Goal: Communication & Community: Ask a question

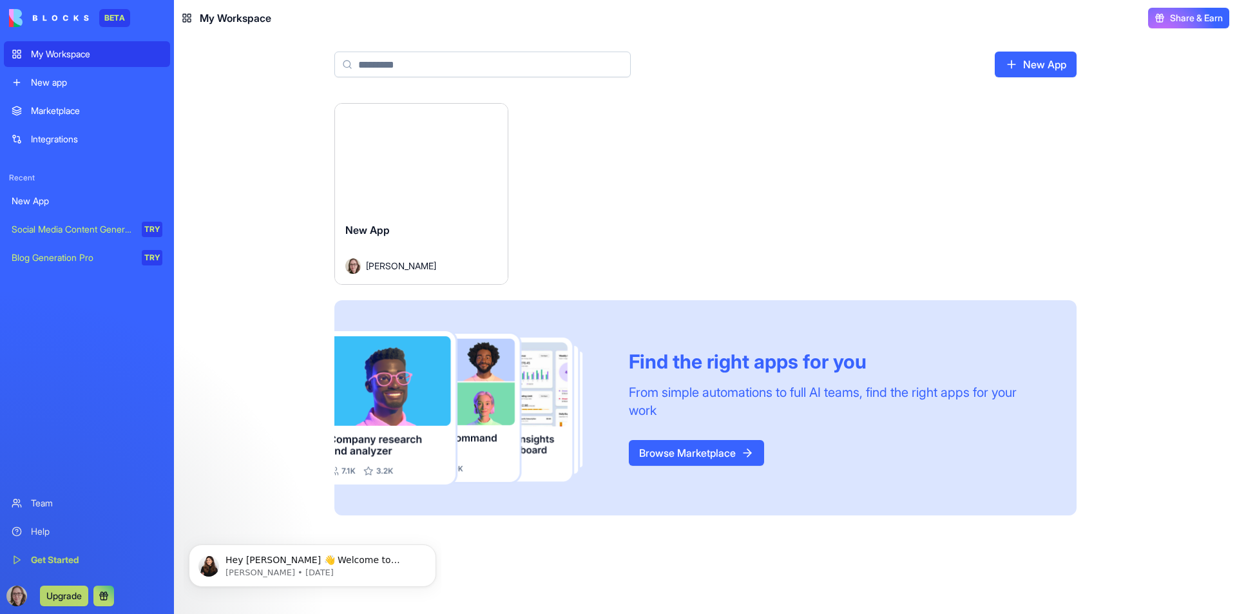
click at [296, 284] on div "Launch New App [PERSON_NAME] Find the right apps for you From simple automation…" at bounding box center [705, 317] width 825 height 428
click at [67, 111] on div "Marketplace" at bounding box center [96, 110] width 131 height 13
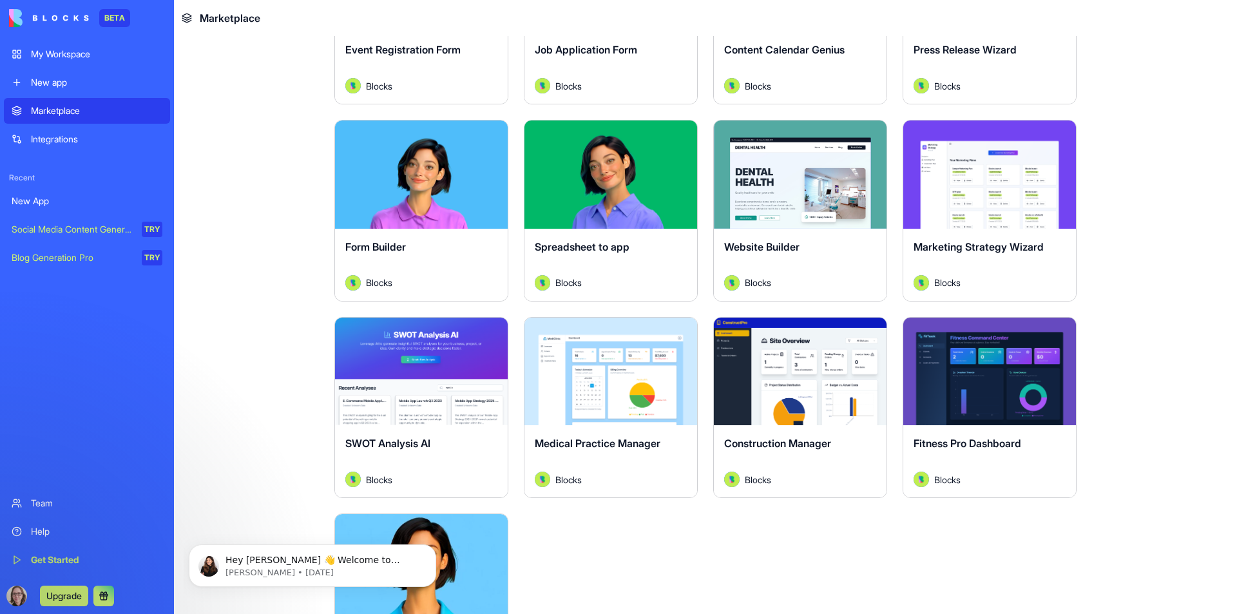
scroll to position [3107, 0]
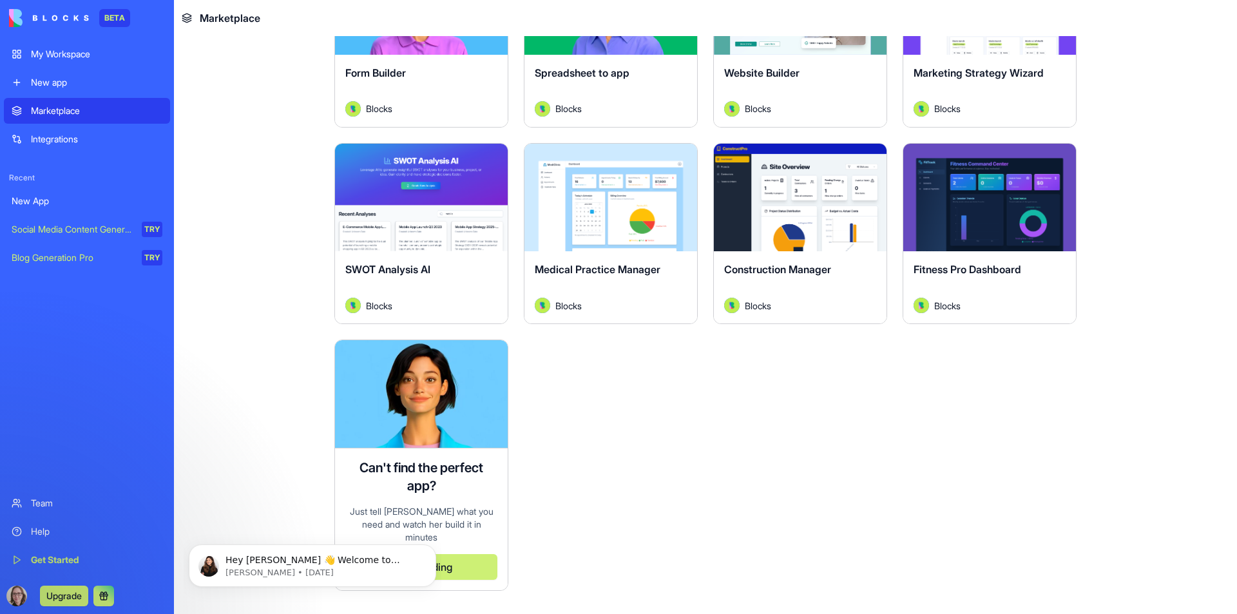
click at [53, 137] on div "Integrations" at bounding box center [96, 139] width 131 height 13
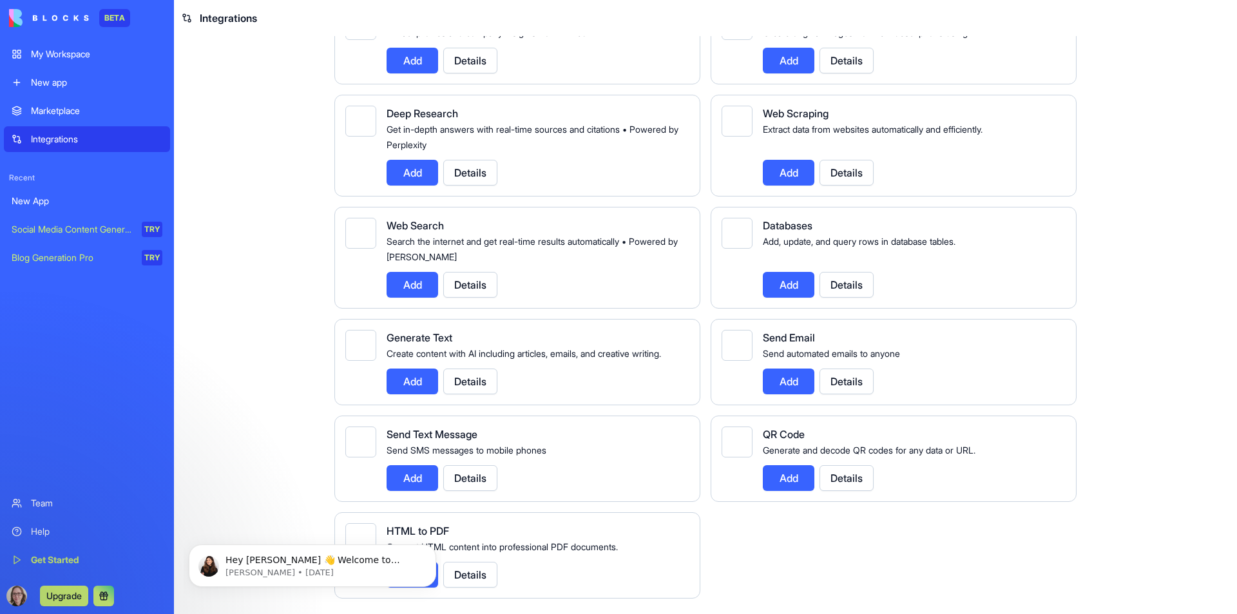
scroll to position [1457, 0]
click at [45, 527] on div "Help" at bounding box center [96, 531] width 131 height 13
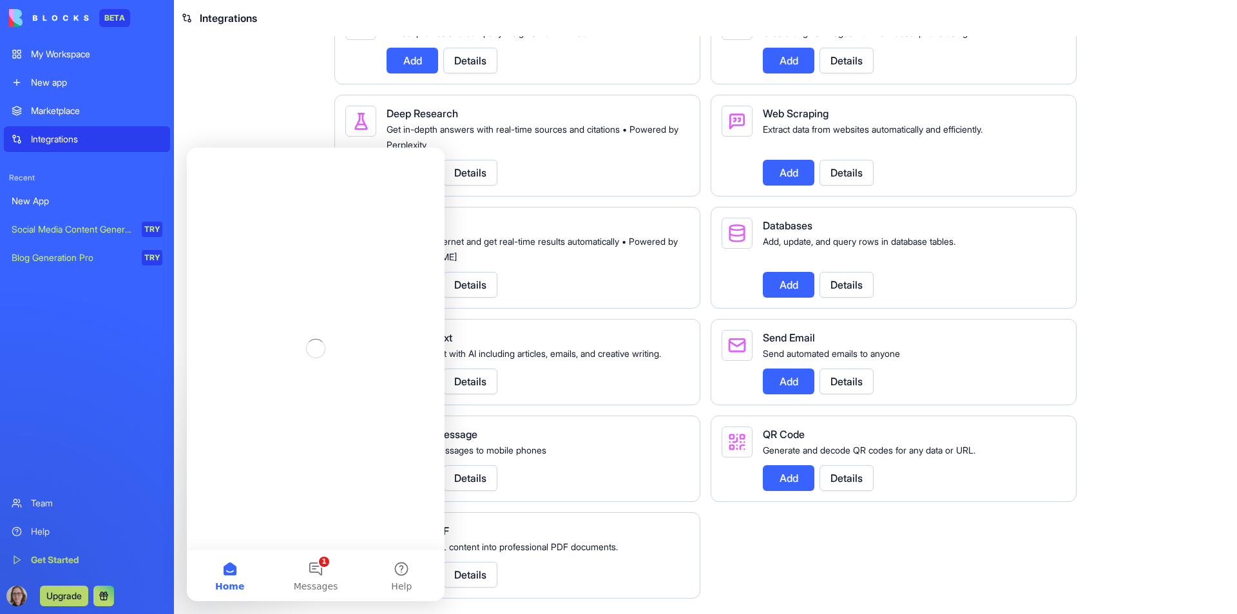
scroll to position [0, 0]
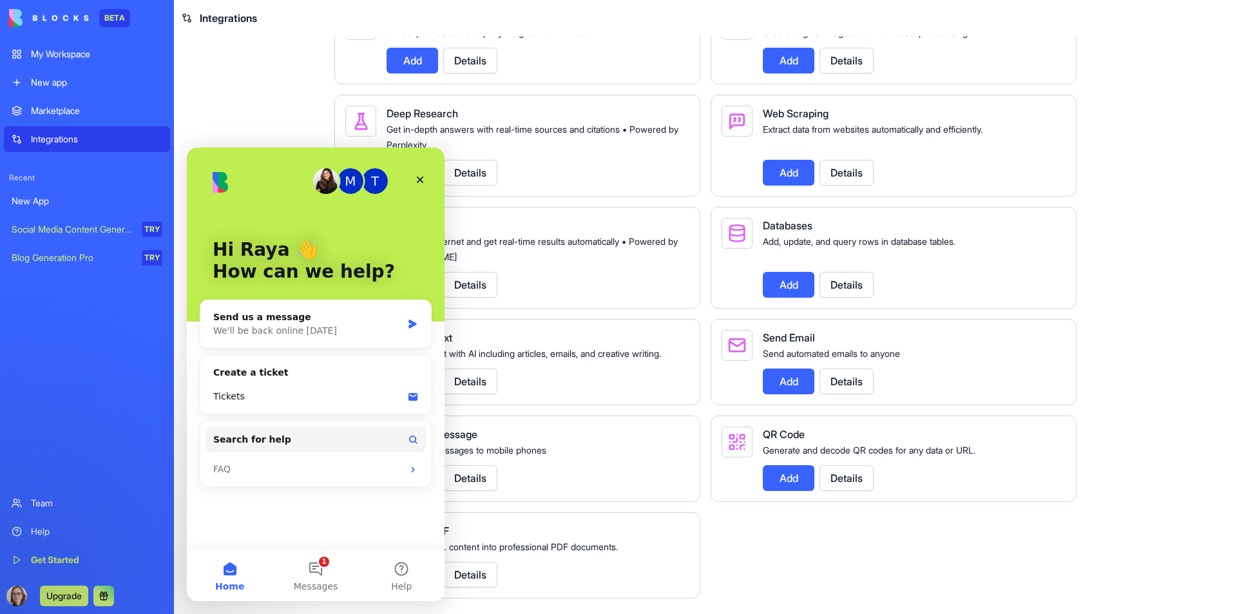
click at [107, 509] on div "Team" at bounding box center [96, 503] width 131 height 13
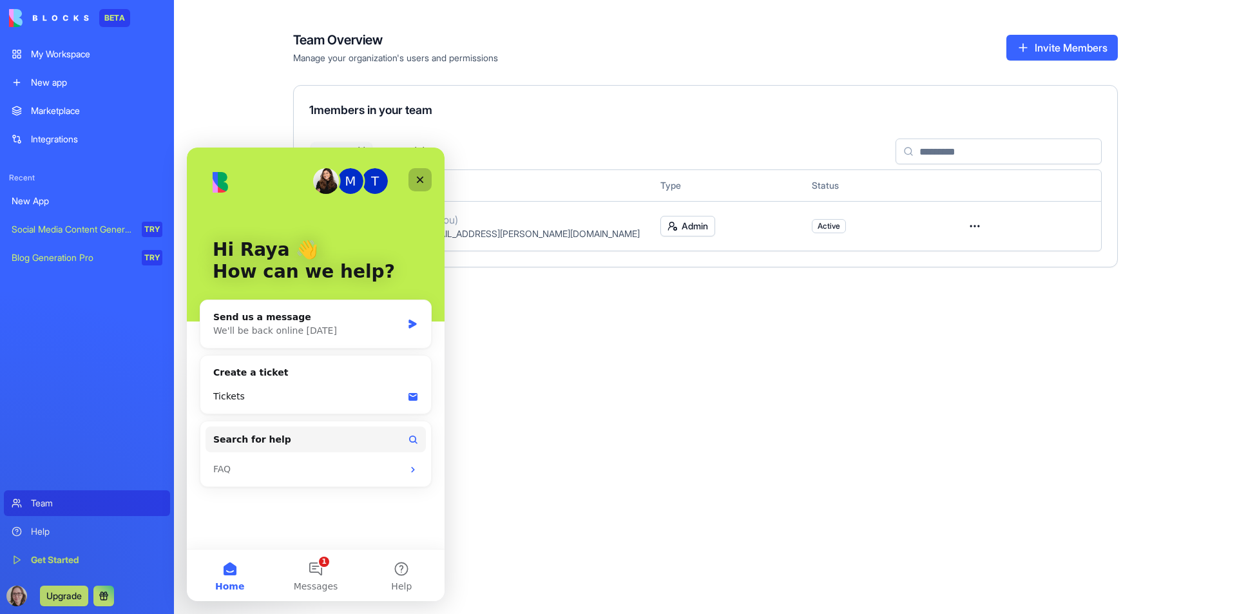
click at [422, 171] on div "Close" at bounding box center [420, 179] width 23 height 23
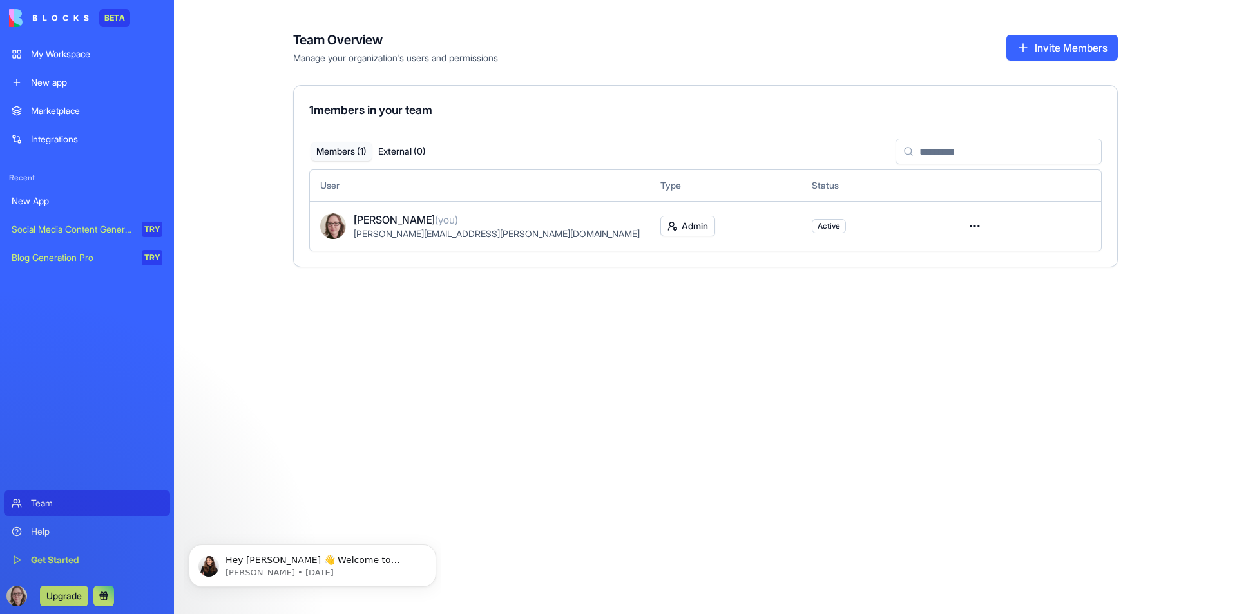
click at [112, 535] on div "Help" at bounding box center [96, 531] width 131 height 13
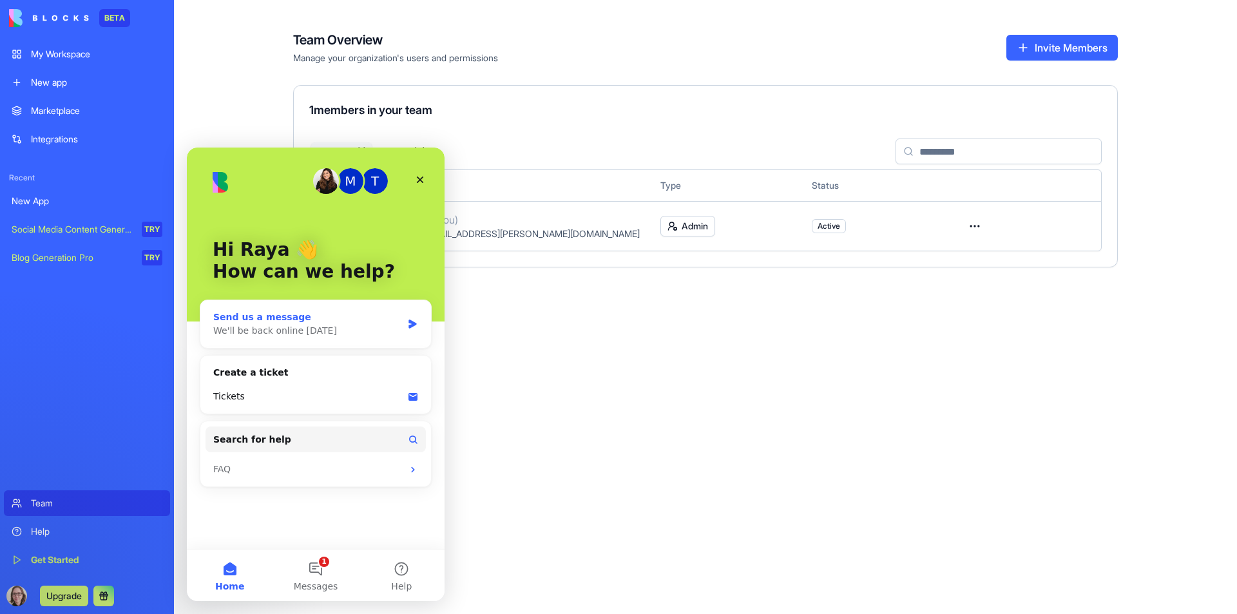
click at [322, 328] on div "We'll be back online [DATE]" at bounding box center [307, 331] width 189 height 14
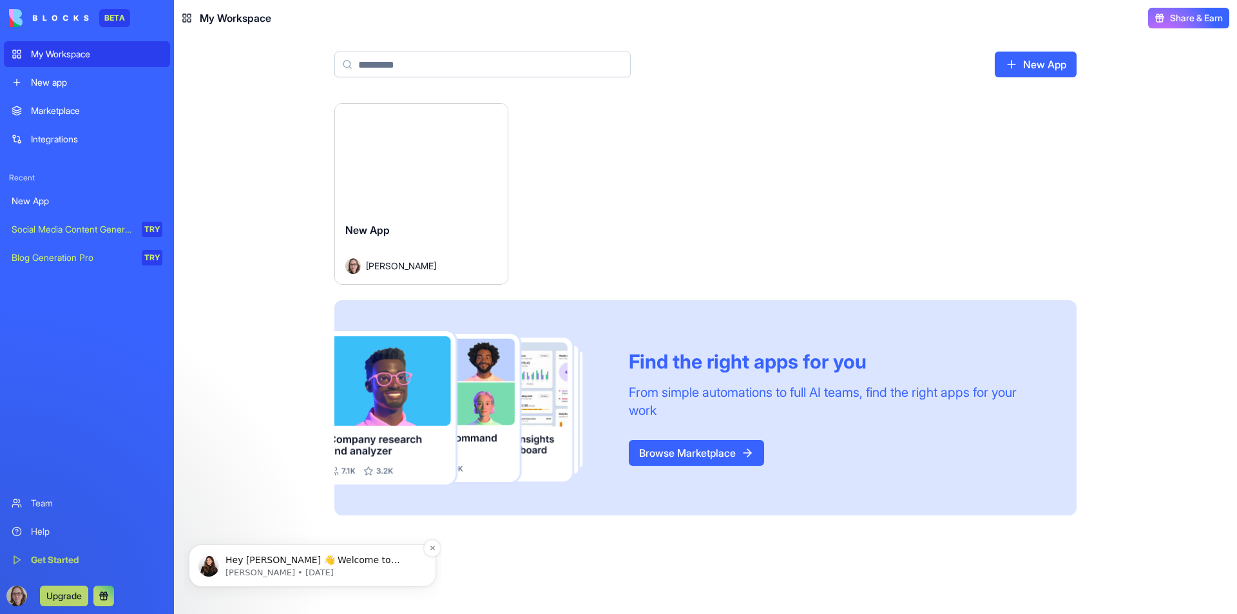
click at [239, 561] on p "Hey [PERSON_NAME] 👋 Welcome to Blocks 🙌 I'm here if you have any questions!" at bounding box center [323, 560] width 195 height 13
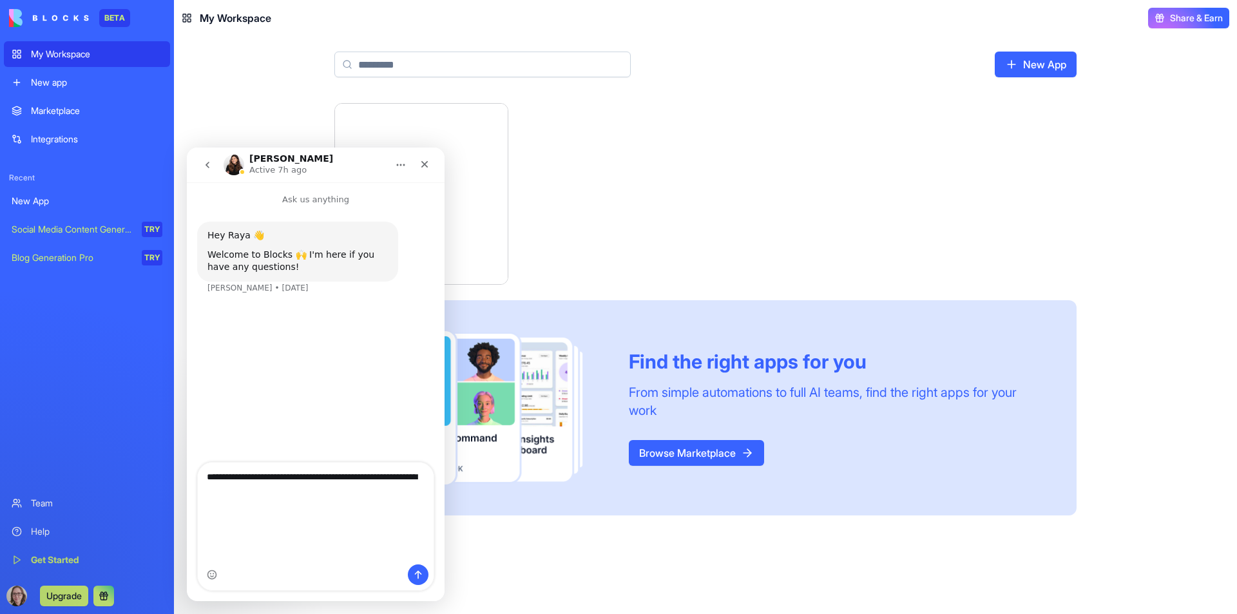
scroll to position [34, 0]
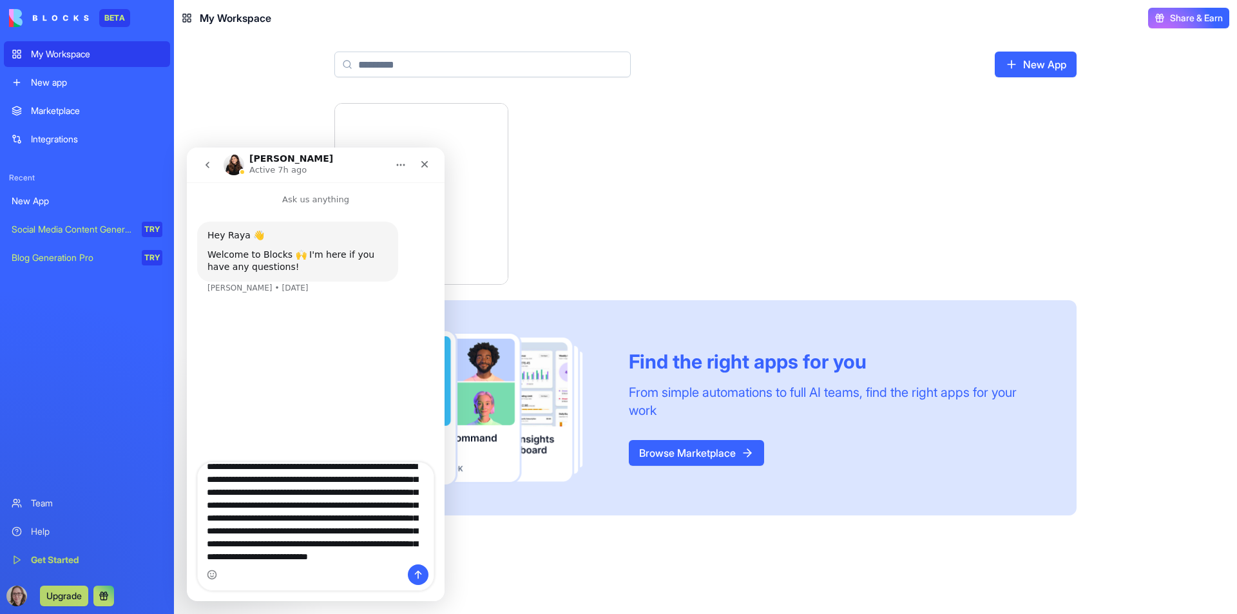
click at [313, 480] on textarea "**********" at bounding box center [316, 514] width 236 height 102
type textarea "**********"
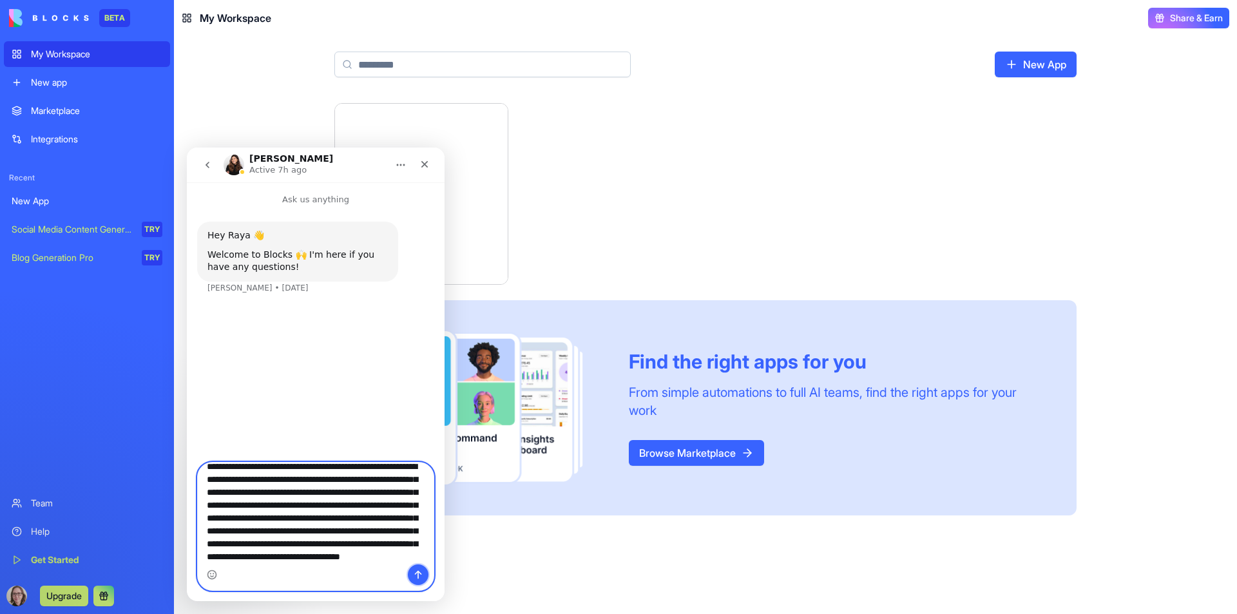
click at [418, 570] on icon "Send a message…" at bounding box center [418, 575] width 10 height 10
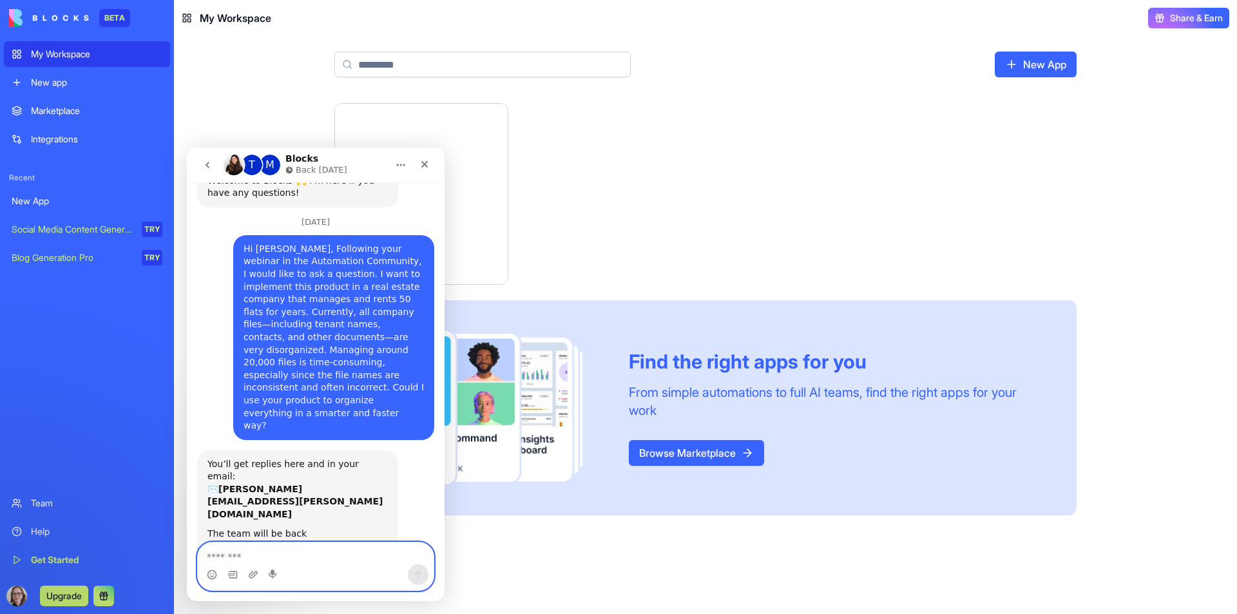
scroll to position [79, 0]
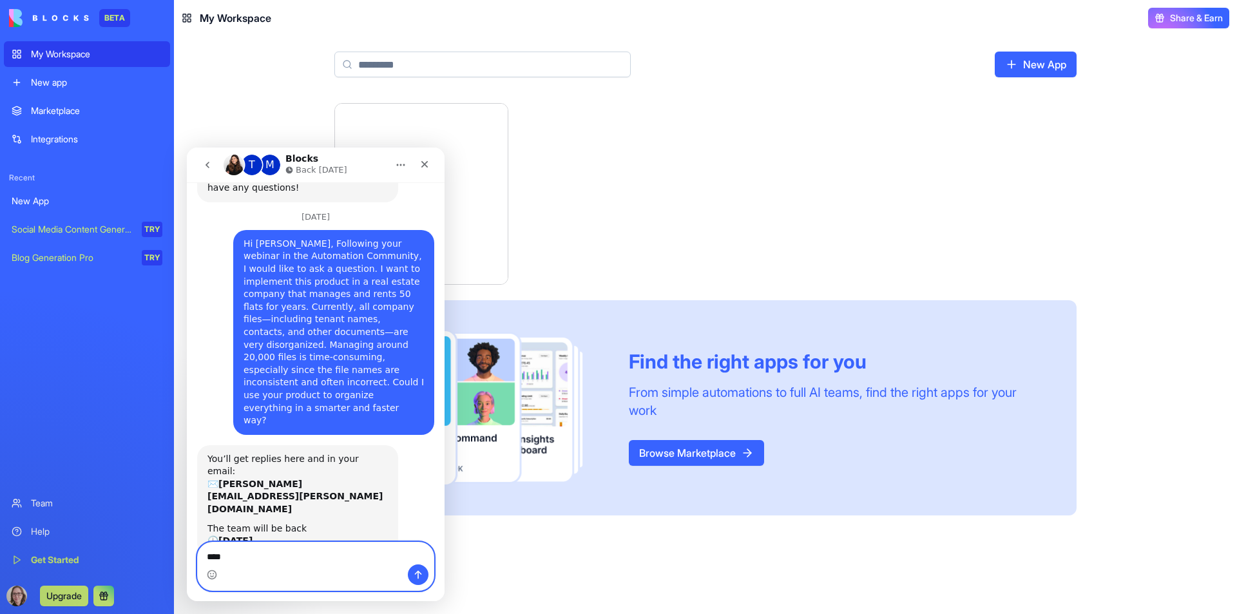
type textarea "*****"
